Goal: Information Seeking & Learning: Understand process/instructions

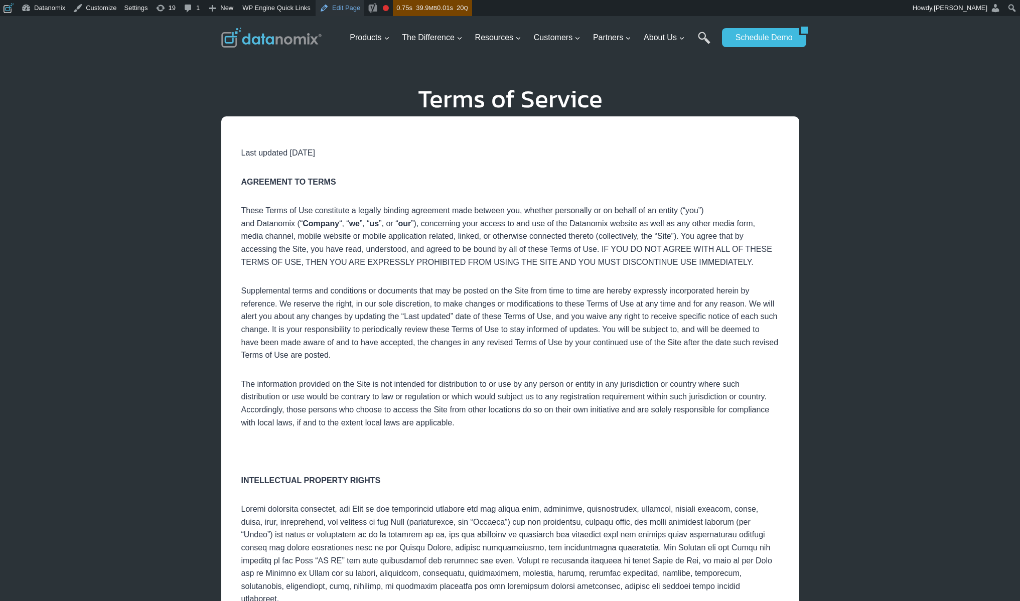
click at [343, 8] on link "Edit Page" at bounding box center [339, 8] width 49 height 16
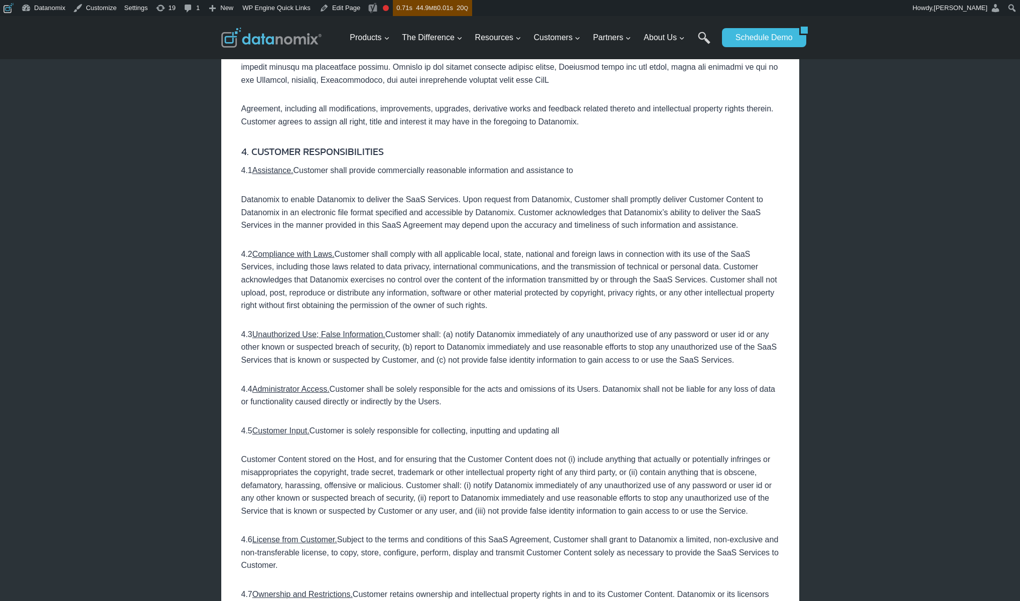
scroll to position [1257, 0]
click at [330, 432] on p "4.5 Customer Input. Customer is solely responsible for collecting, inputting an…" at bounding box center [510, 430] width 538 height 13
click at [354, 10] on link "Edit Page" at bounding box center [339, 8] width 49 height 16
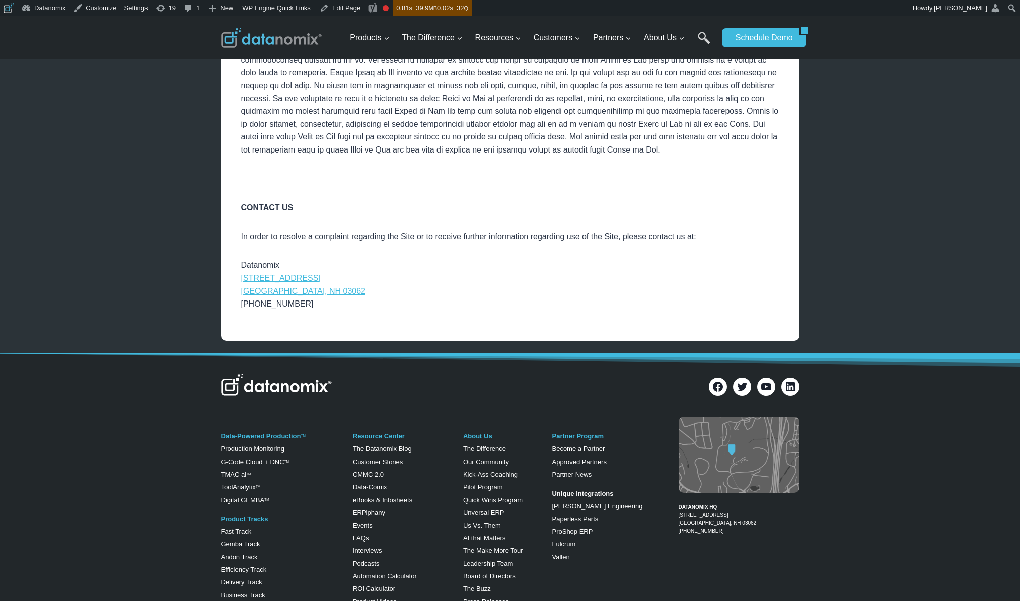
scroll to position [3557, 0]
